Goal: Task Accomplishment & Management: Manage account settings

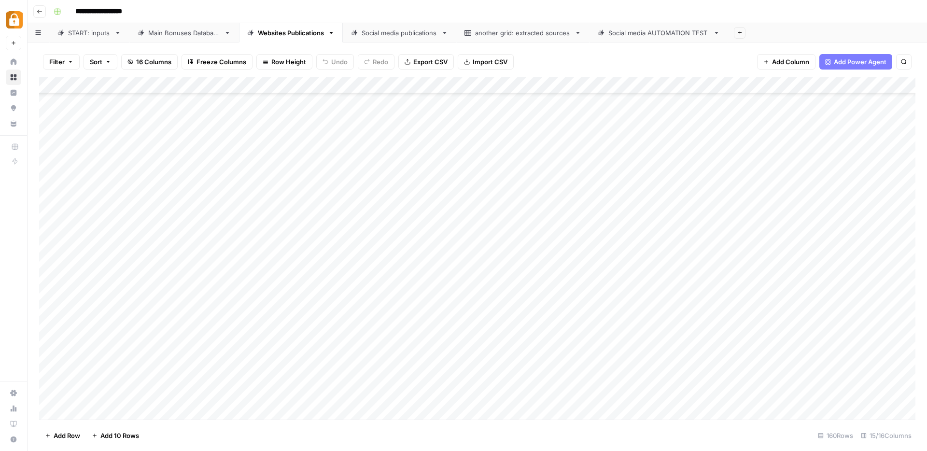
scroll to position [2317, 0]
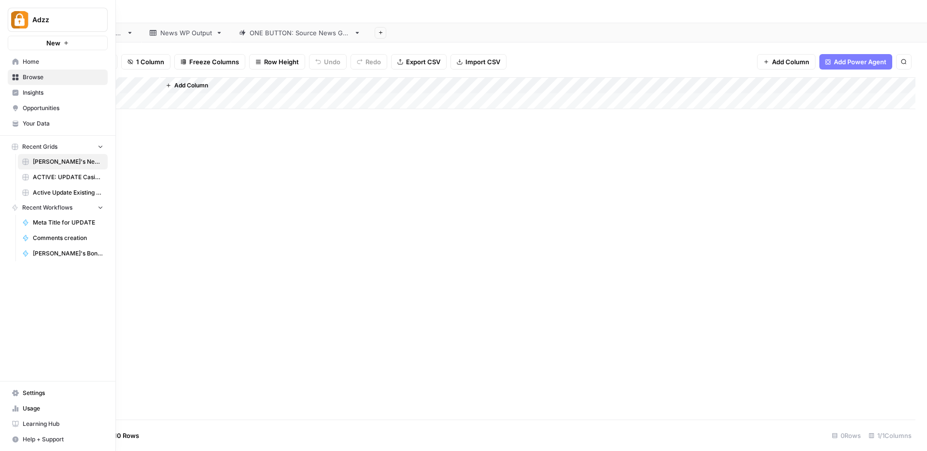
click at [40, 80] on span "Browse" at bounding box center [63, 77] width 81 height 9
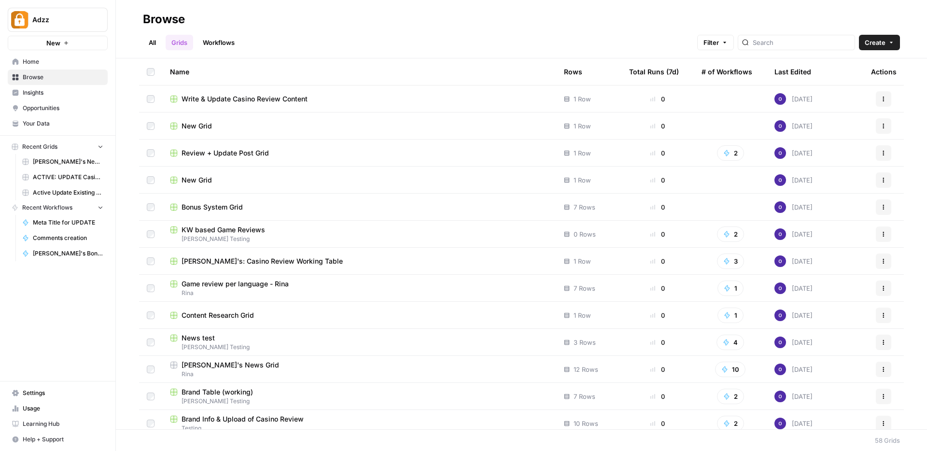
click at [45, 395] on span "Settings" at bounding box center [63, 393] width 81 height 9
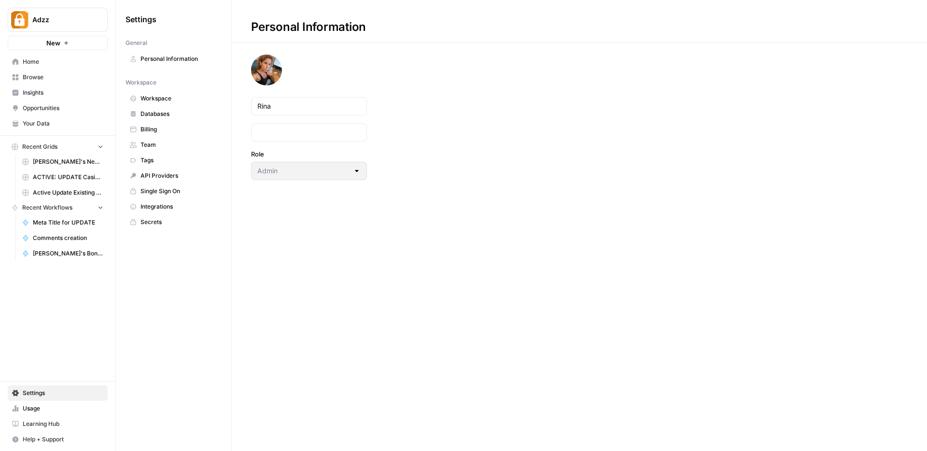
click at [156, 148] on span "Team" at bounding box center [179, 145] width 77 height 9
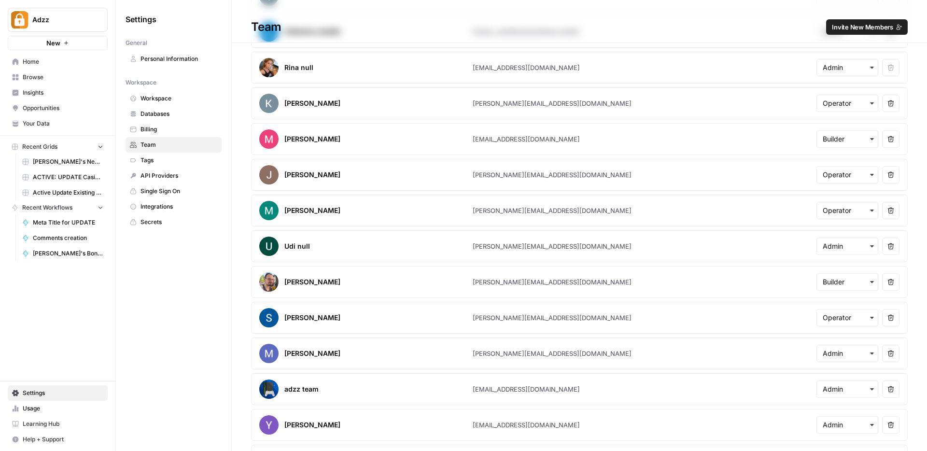
scroll to position [211, 0]
